Goal: Find specific page/section: Find specific page/section

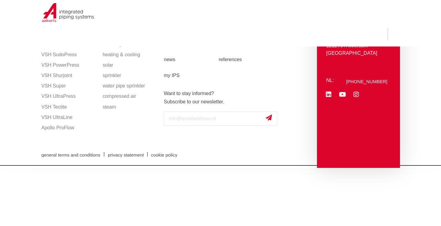
click at [173, 144] on div "general terms and conditions | privacy statement | cookie policy" at bounding box center [220, 155] width 364 height 22
click at [64, 65] on font "VSH PowerPress" at bounding box center [60, 64] width 38 height 5
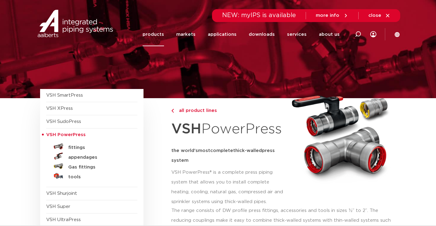
click at [77, 144] on link "fittings" at bounding box center [91, 147] width 91 height 10
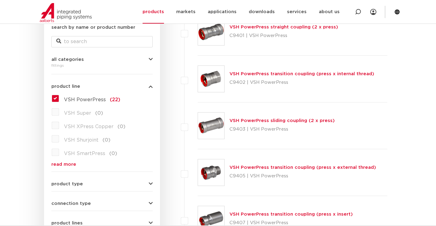
scroll to position [185, 0]
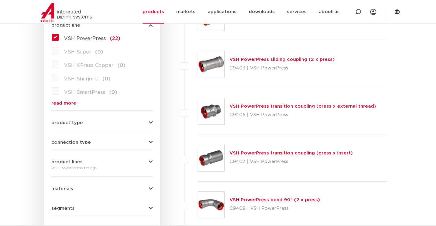
click at [150, 123] on icon "button" at bounding box center [151, 123] width 4 height 5
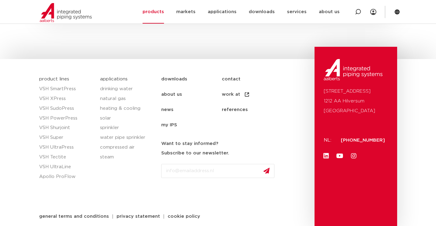
scroll to position [1323, 0]
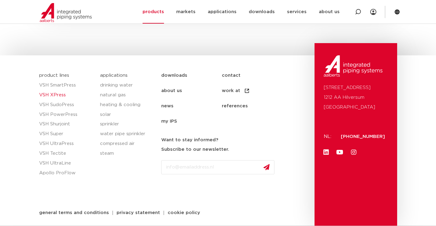
click at [58, 94] on font "VSH XPress" at bounding box center [52, 95] width 27 height 5
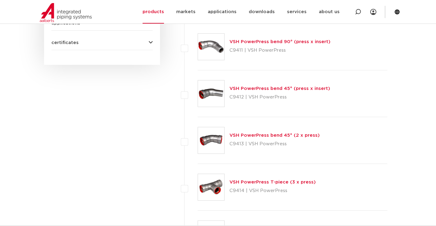
scroll to position [176, 0]
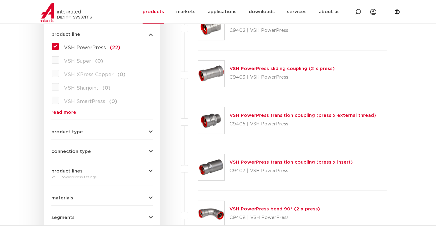
click at [106, 175] on div "VSH PowerPress fittings" at bounding box center [101, 177] width 101 height 7
click at [150, 172] on icon "button" at bounding box center [151, 171] width 4 height 5
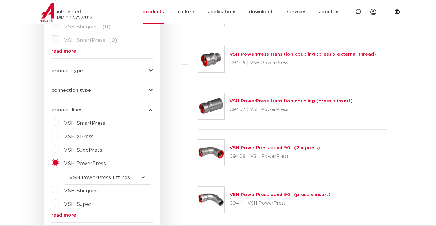
click at [143, 179] on select "make a choice VSH PowerPress fittings VSH PowerPress accessories VSH PowerPress…" at bounding box center [107, 178] width 87 height 14
click at [64, 171] on select "make a choice VSH PowerPress fittings VSH PowerPress accessories VSH PowerPress…" at bounding box center [107, 178] width 87 height 14
click at [59, 123] on label "VSH SmartPress" at bounding box center [82, 122] width 46 height 10
click at [96, 139] on select "make a choice VSH SmartPress valves VSH SmartPress fittings" at bounding box center [107, 138] width 87 height 14
click at [97, 139] on select "make a choice VSH SmartPress valves VSH SmartPress fittings" at bounding box center [107, 138] width 87 height 14
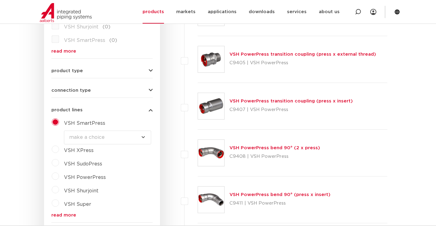
click at [89, 164] on font "VSH SudoPress" at bounding box center [83, 164] width 38 height 5
click at [80, 123] on font "VSH SmartPress" at bounding box center [84, 123] width 41 height 5
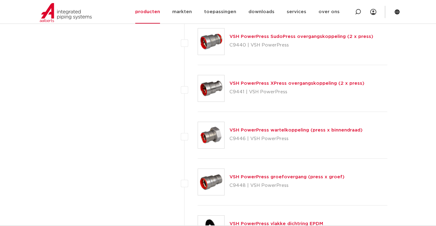
scroll to position [696, 0]
